Goal: Use online tool/utility: Utilize a website feature to perform a specific function

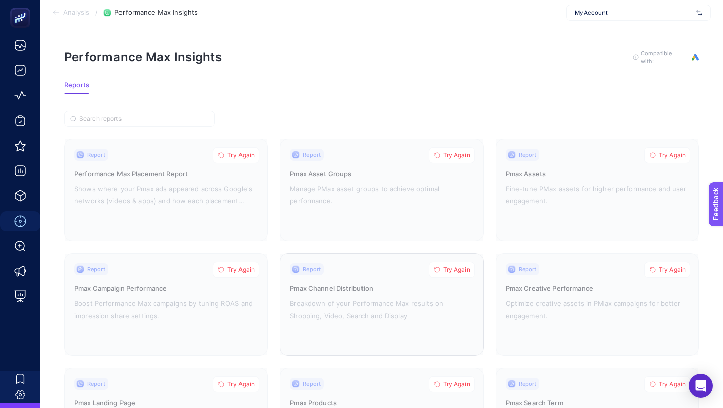
scroll to position [85, 0]
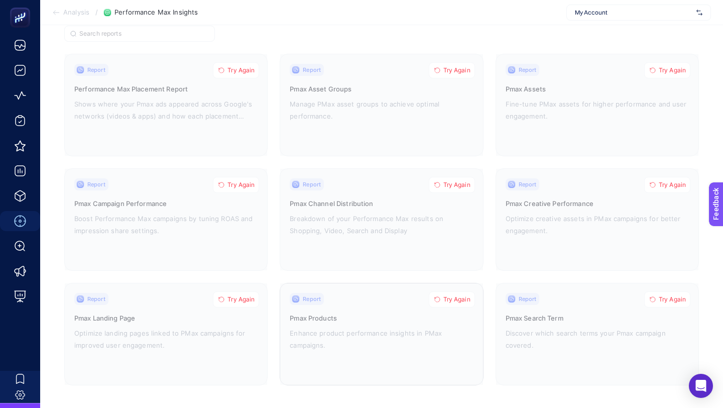
click at [453, 299] on span "Try Again" at bounding box center [456, 299] width 27 height 8
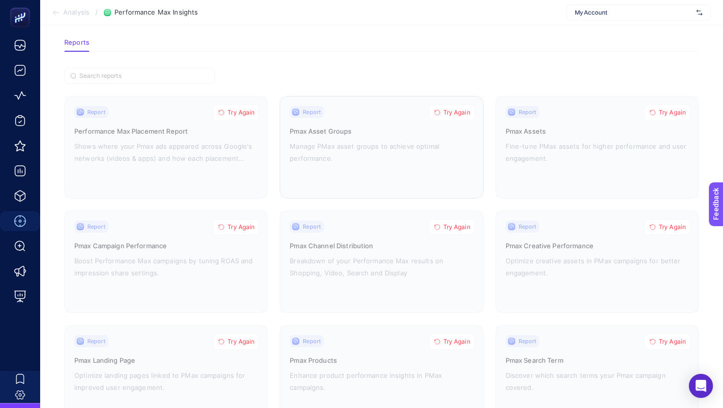
scroll to position [85, 0]
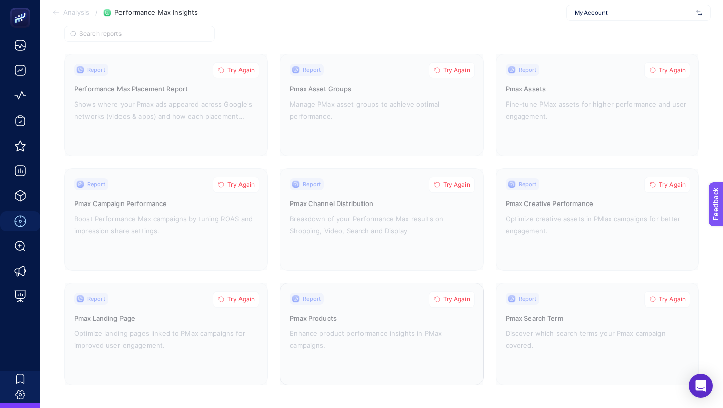
click at [457, 297] on span "Try Again" at bounding box center [456, 299] width 27 height 8
click at [243, 296] on span "Try Again" at bounding box center [241, 299] width 27 height 8
click at [446, 184] on span "Try Again" at bounding box center [456, 185] width 27 height 8
click at [241, 184] on span "Try Again" at bounding box center [241, 185] width 27 height 8
click at [240, 69] on span "Try Again" at bounding box center [241, 70] width 27 height 8
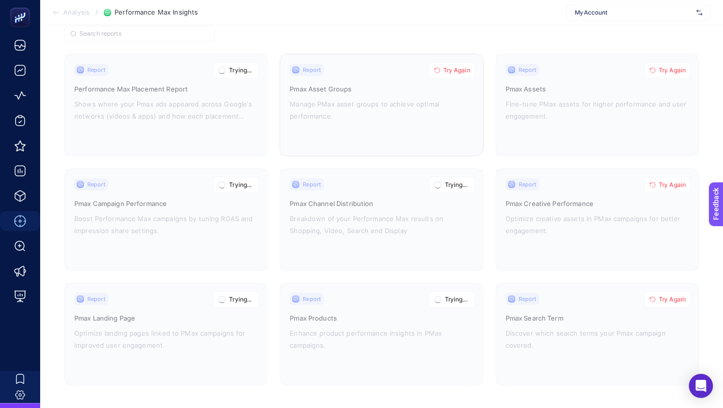
click at [453, 70] on span "Try Again" at bounding box center [456, 70] width 27 height 8
click at [673, 66] on span "Try Again" at bounding box center [672, 70] width 27 height 8
click at [667, 181] on span "Try Again" at bounding box center [672, 185] width 27 height 8
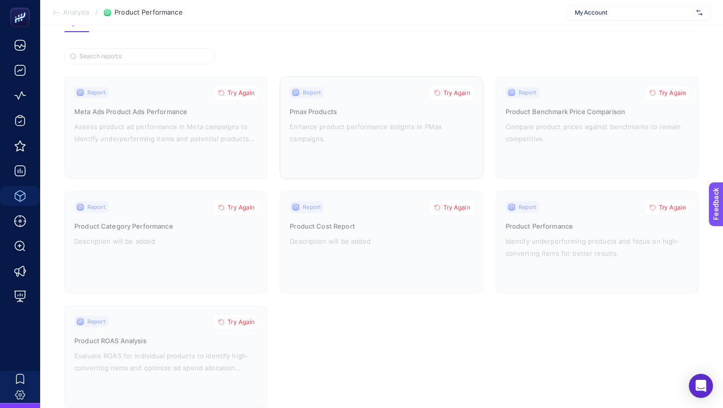
click at [459, 90] on span "Try Again" at bounding box center [456, 93] width 27 height 8
click at [248, 93] on span "Try Again" at bounding box center [241, 93] width 27 height 8
click at [244, 209] on span "Try Again" at bounding box center [241, 207] width 27 height 8
click at [446, 204] on span "Try Again" at bounding box center [456, 207] width 27 height 8
click at [247, 323] on span "Try Again" at bounding box center [241, 322] width 27 height 8
